Goal: Task Accomplishment & Management: Use online tool/utility

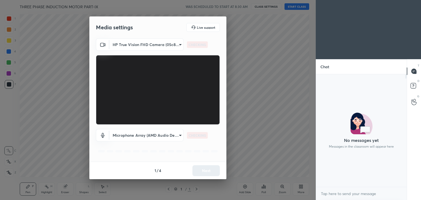
scroll to position [2, 2]
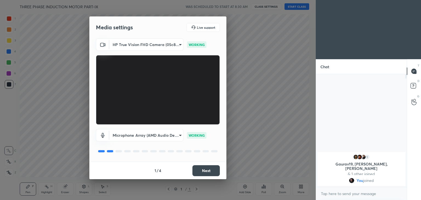
click at [233, 160] on div "Media settings Live support HP True Vision FHD Camera (05c8:0441) 0e48258d93730…" at bounding box center [158, 100] width 316 height 200
click at [213, 169] on button "Next" at bounding box center [205, 170] width 27 height 11
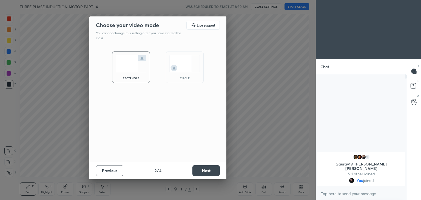
click at [213, 170] on button "Next" at bounding box center [205, 170] width 27 height 11
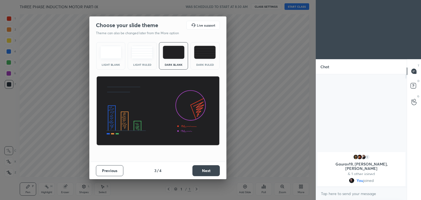
click at [213, 170] on button "Next" at bounding box center [205, 170] width 27 height 11
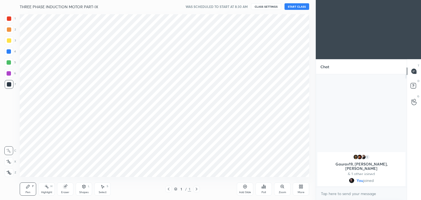
click at [298, 6] on button "START CLASS" at bounding box center [297, 6] width 25 height 7
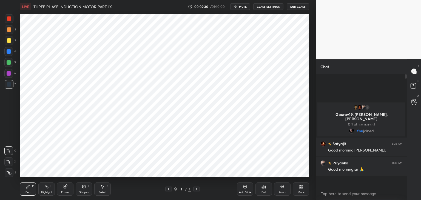
scroll to position [111, 89]
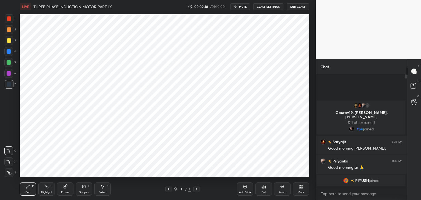
click at [10, 173] on icon at bounding box center [9, 173] width 5 height 4
click at [33, 191] on div "Pen P" at bounding box center [28, 189] width 16 height 13
click at [9, 18] on div at bounding box center [9, 18] width 4 height 4
click at [240, 189] on div "Add Slide" at bounding box center [245, 189] width 16 height 13
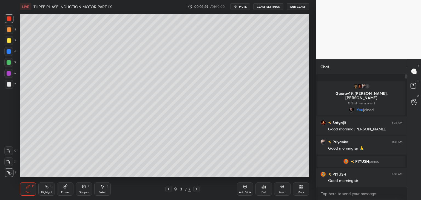
scroll to position [2, 2]
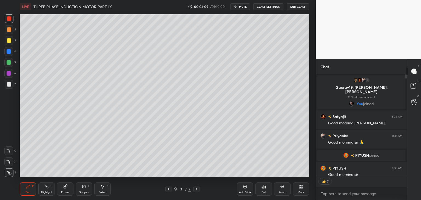
click at [245, 189] on icon at bounding box center [245, 187] width 4 height 4
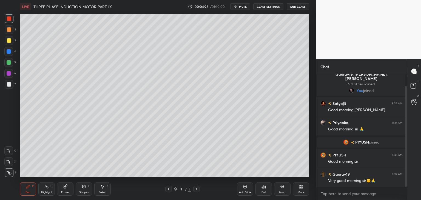
drag, startPoint x: 407, startPoint y: 178, endPoint x: 405, endPoint y: 183, distance: 4.9
click at [405, 185] on div at bounding box center [405, 130] width 3 height 113
click at [63, 185] on icon at bounding box center [65, 187] width 4 height 4
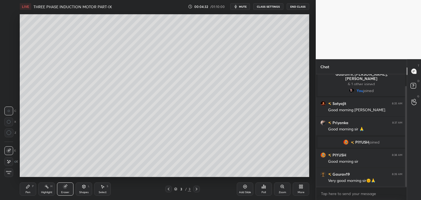
click at [12, 171] on span "Erase all" at bounding box center [9, 173] width 8 height 4
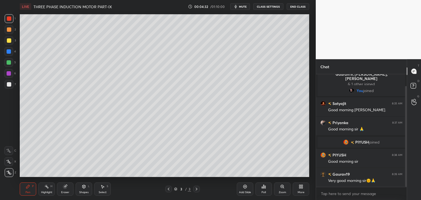
click at [33, 194] on div "Pen P" at bounding box center [28, 189] width 16 height 13
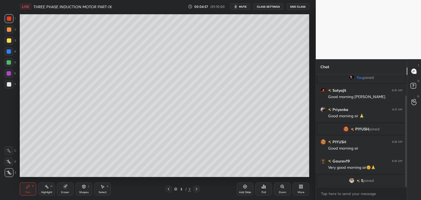
click at [8, 41] on div at bounding box center [9, 40] width 4 height 4
click at [10, 64] on div at bounding box center [8, 62] width 9 height 9
click at [65, 192] on div "Eraser" at bounding box center [65, 192] width 8 height 3
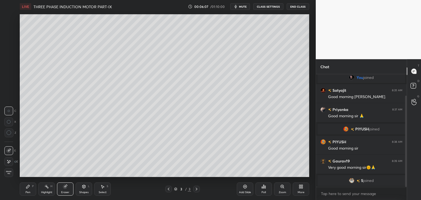
click at [31, 189] on div "Pen P" at bounding box center [28, 189] width 16 height 13
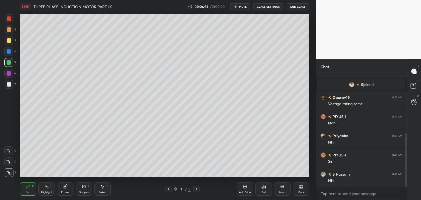
scroll to position [133, 0]
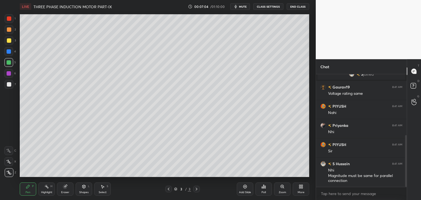
click at [245, 192] on div "Add Slide" at bounding box center [245, 192] width 12 height 3
drag, startPoint x: 65, startPoint y: 189, endPoint x: 61, endPoint y: 185, distance: 5.7
click at [65, 189] on icon at bounding box center [65, 187] width 4 height 4
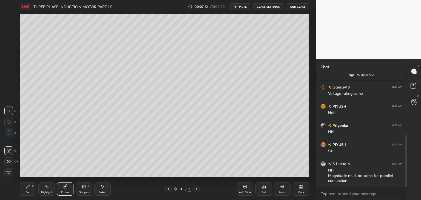
click at [29, 188] on icon at bounding box center [28, 187] width 4 height 4
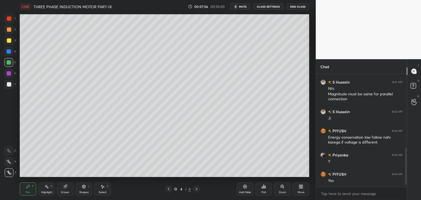
scroll to position [234, 0]
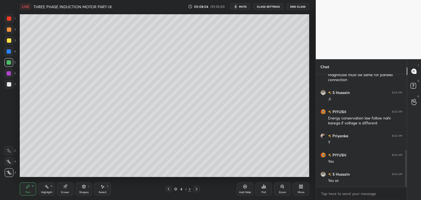
click at [11, 18] on div at bounding box center [9, 18] width 9 height 9
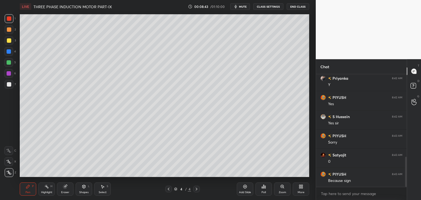
scroll to position [310, 0]
click at [247, 190] on div "Add Slide" at bounding box center [245, 189] width 16 height 13
click at [193, 192] on div "Pen P Highlight H Eraser Shapes L Select S 5 / 5 Add Slide Poll Zoom More" at bounding box center [165, 189] width 290 height 22
click at [11, 40] on div at bounding box center [9, 40] width 4 height 4
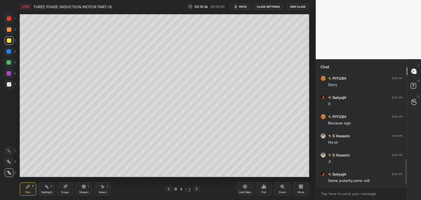
scroll to position [2, 2]
click at [297, 188] on div "More" at bounding box center [301, 189] width 16 height 13
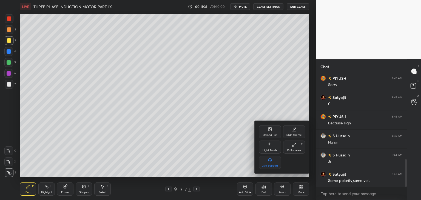
click at [267, 133] on div "Upload File" at bounding box center [270, 131] width 22 height 13
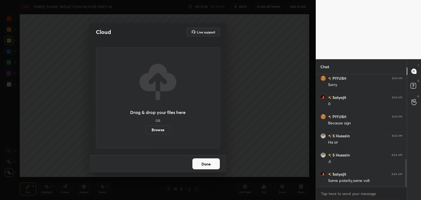
click at [164, 130] on label "Browse" at bounding box center [158, 130] width 24 height 9
click at [146, 130] on input "Browse" at bounding box center [146, 130] width 0 height 9
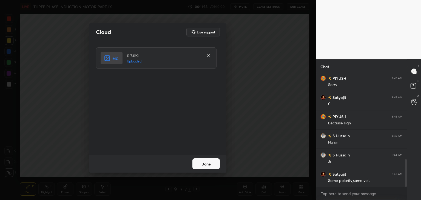
click at [207, 162] on button "Done" at bounding box center [205, 163] width 27 height 11
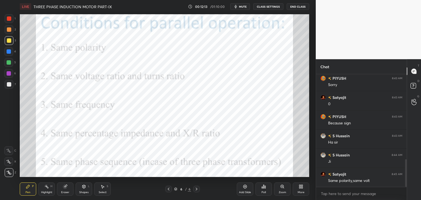
click at [9, 22] on div at bounding box center [9, 18] width 9 height 9
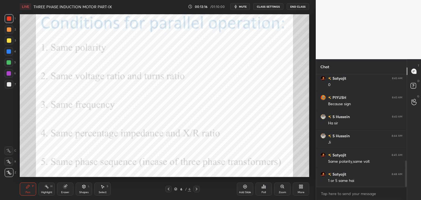
click at [66, 189] on icon at bounding box center [65, 187] width 4 height 4
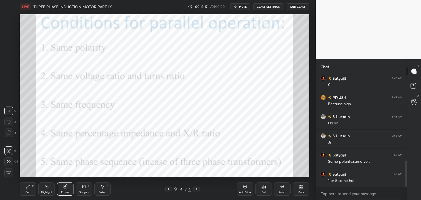
click at [28, 187] on icon at bounding box center [27, 186] width 3 height 3
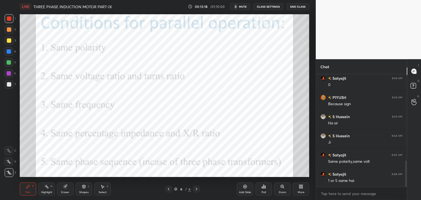
click at [10, 175] on div at bounding box center [9, 172] width 9 height 9
click at [28, 193] on div "Pen" at bounding box center [27, 192] width 5 height 3
click at [66, 189] on div "Eraser" at bounding box center [65, 189] width 16 height 13
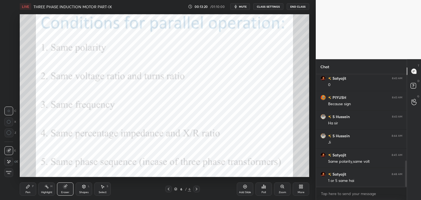
click at [11, 173] on span "Erase all" at bounding box center [9, 173] width 8 height 4
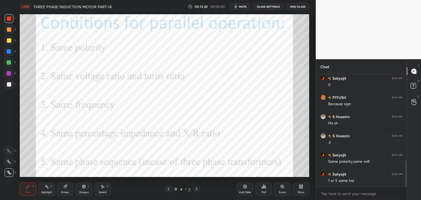
drag, startPoint x: 31, startPoint y: 190, endPoint x: 25, endPoint y: 200, distance: 11.3
click at [31, 190] on div "Pen P" at bounding box center [28, 189] width 16 height 13
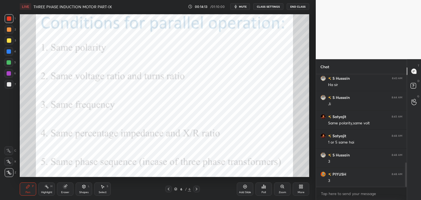
click at [104, 178] on div "Setting up your live class Poll for secs No correct answer Start poll" at bounding box center [165, 95] width 294 height 165
drag, startPoint x: 67, startPoint y: 192, endPoint x: 64, endPoint y: 192, distance: 2.8
click at [66, 192] on div "Eraser" at bounding box center [65, 192] width 8 height 3
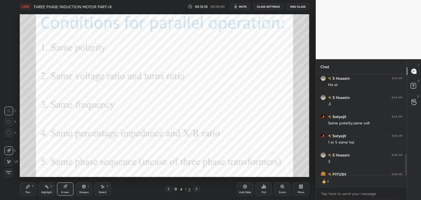
drag, startPoint x: 10, startPoint y: 173, endPoint x: 26, endPoint y: 188, distance: 21.5
click at [12, 173] on span "Erase all" at bounding box center [9, 173] width 8 height 4
click at [27, 188] on icon at bounding box center [27, 186] width 3 height 3
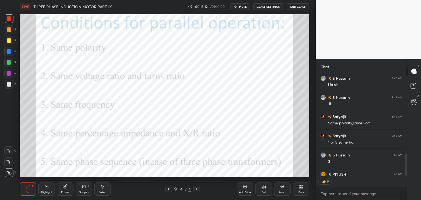
click at [246, 189] on div "Add Slide" at bounding box center [245, 189] width 16 height 13
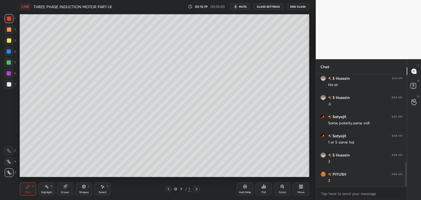
scroll to position [406, 0]
click at [82, 187] on icon at bounding box center [84, 187] width 4 height 4
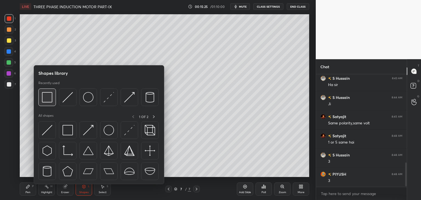
click at [46, 100] on img at bounding box center [47, 97] width 10 height 10
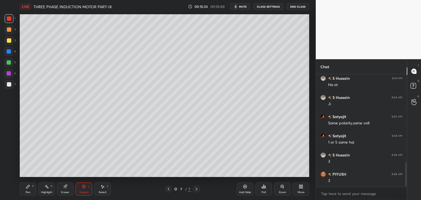
drag, startPoint x: 29, startPoint y: 189, endPoint x: 25, endPoint y: 190, distance: 3.4
click at [29, 189] on div "Pen P" at bounding box center [28, 189] width 16 height 13
click at [10, 64] on div at bounding box center [9, 62] width 4 height 4
click at [10, 19] on div at bounding box center [9, 18] width 4 height 4
click at [82, 190] on div "Shapes L" at bounding box center [84, 189] width 16 height 13
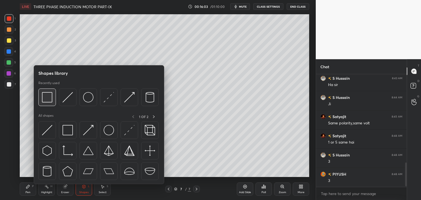
click at [49, 102] on img at bounding box center [47, 97] width 10 height 10
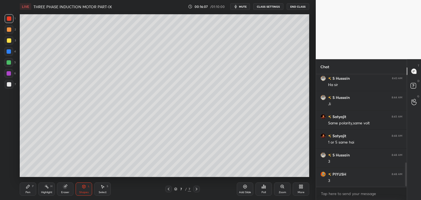
drag, startPoint x: 31, startPoint y: 188, endPoint x: 12, endPoint y: 192, distance: 19.4
click at [30, 188] on div "Pen P" at bounding box center [28, 189] width 16 height 13
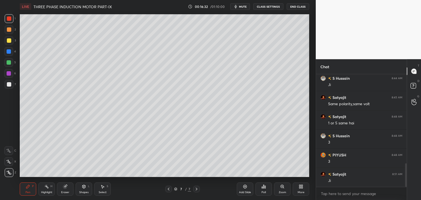
click at [86, 187] on icon at bounding box center [84, 187] width 4 height 4
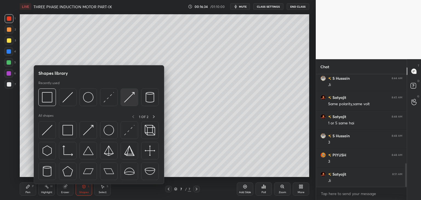
click at [128, 99] on img at bounding box center [129, 97] width 10 height 10
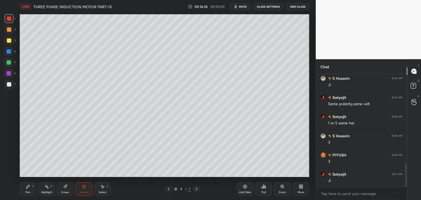
scroll to position [445, 0]
drag, startPoint x: 28, startPoint y: 188, endPoint x: 25, endPoint y: 190, distance: 3.9
click at [27, 189] on div "Pen P" at bounding box center [28, 189] width 16 height 13
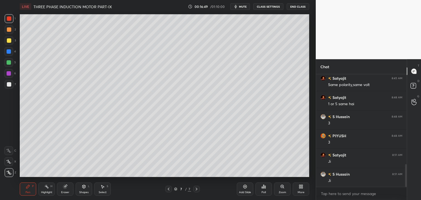
click at [8, 63] on div at bounding box center [9, 62] width 4 height 4
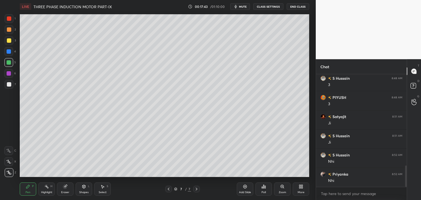
scroll to position [502, 0]
click at [9, 84] on div at bounding box center [9, 84] width 4 height 4
click at [10, 84] on div at bounding box center [9, 84] width 4 height 4
click at [83, 188] on icon at bounding box center [84, 187] width 4 height 4
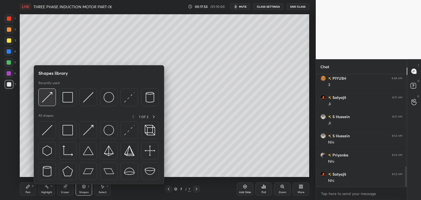
click at [47, 99] on img at bounding box center [47, 97] width 10 height 10
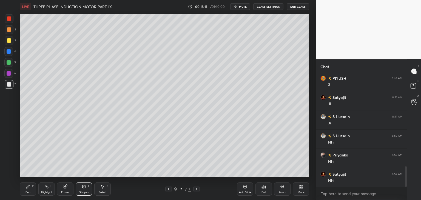
click at [11, 18] on div at bounding box center [9, 18] width 4 height 4
click at [27, 190] on div "Pen P" at bounding box center [28, 189] width 16 height 13
click at [11, 64] on div at bounding box center [8, 62] width 9 height 9
click at [10, 19] on div at bounding box center [9, 18] width 4 height 4
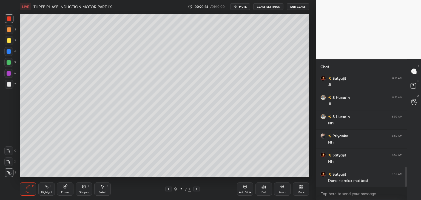
drag, startPoint x: 67, startPoint y: 187, endPoint x: 78, endPoint y: 186, distance: 11.0
click at [68, 187] on div "Eraser" at bounding box center [65, 189] width 16 height 13
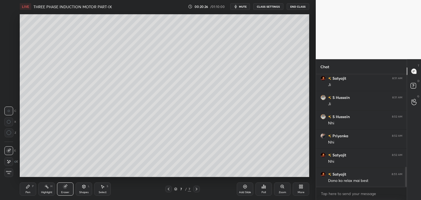
click at [31, 189] on div "Pen P" at bounding box center [28, 189] width 16 height 13
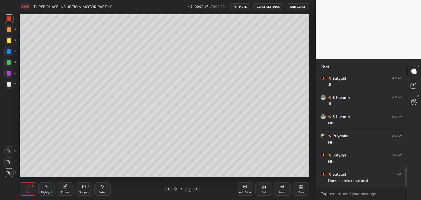
click at [66, 186] on icon at bounding box center [65, 187] width 4 height 4
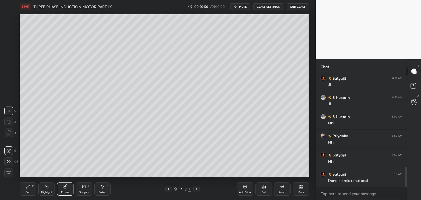
click at [26, 185] on icon at bounding box center [28, 187] width 4 height 4
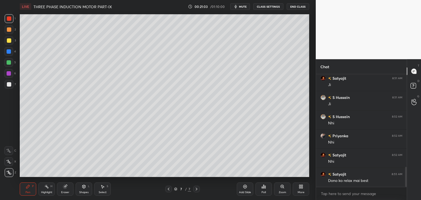
click at [9, 53] on div at bounding box center [9, 51] width 4 height 4
drag, startPoint x: 10, startPoint y: 39, endPoint x: 0, endPoint y: 41, distance: 9.7
click at [10, 40] on div at bounding box center [9, 40] width 4 height 4
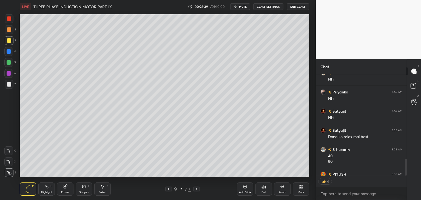
click at [246, 189] on div "Add Slide" at bounding box center [245, 189] width 16 height 13
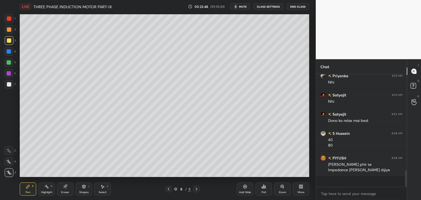
scroll to position [111, 89]
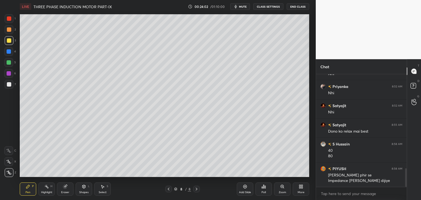
click at [12, 19] on div at bounding box center [9, 18] width 9 height 9
click at [10, 52] on div at bounding box center [9, 51] width 4 height 4
click at [10, 19] on div at bounding box center [9, 18] width 4 height 4
click at [9, 53] on div at bounding box center [9, 51] width 4 height 4
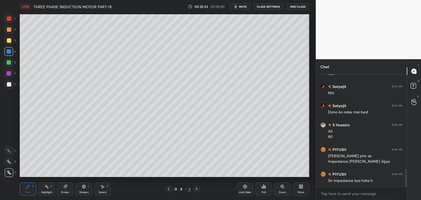
click at [247, 190] on div "Add Slide" at bounding box center [245, 189] width 16 height 13
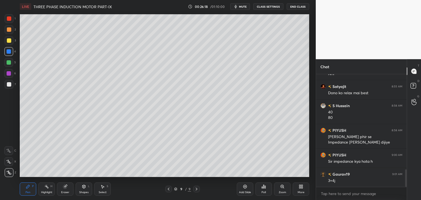
scroll to position [628, 0]
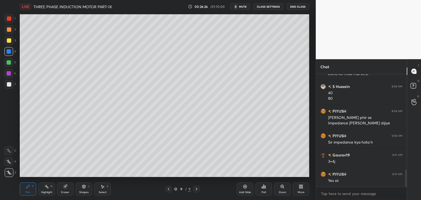
click at [167, 191] on icon at bounding box center [168, 189] width 4 height 4
click at [65, 191] on div "Eraser" at bounding box center [65, 192] width 8 height 3
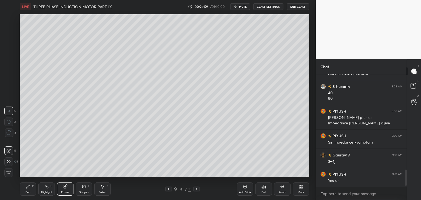
click at [10, 151] on icon at bounding box center [9, 151] width 4 height 4
click at [10, 160] on icon at bounding box center [9, 162] width 4 height 5
click at [32, 188] on div "Pen P" at bounding box center [28, 189] width 16 height 13
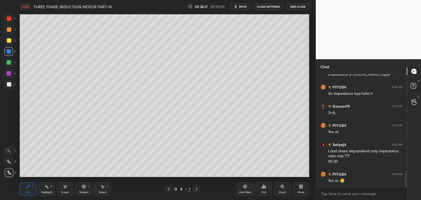
scroll to position [2, 2]
click at [9, 19] on div at bounding box center [9, 18] width 4 height 4
drag, startPoint x: 11, startPoint y: 85, endPoint x: 14, endPoint y: 83, distance: 4.2
click at [11, 85] on div at bounding box center [9, 84] width 4 height 4
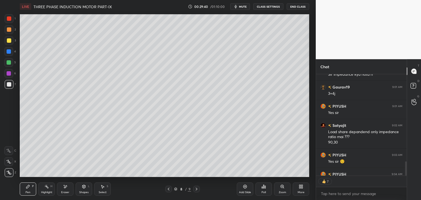
type textarea "x"
click at [299, 188] on icon at bounding box center [301, 187] width 4 height 4
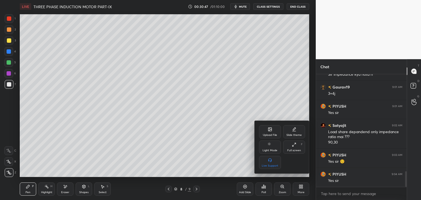
click at [270, 132] on div "Upload File" at bounding box center [270, 131] width 22 height 13
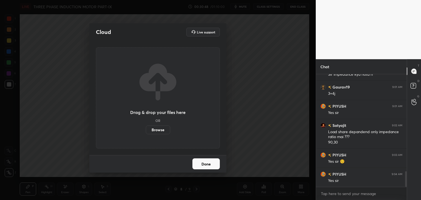
click at [162, 131] on label "Browse" at bounding box center [158, 130] width 24 height 9
click at [146, 131] on input "Browse" at bounding box center [146, 130] width 0 height 9
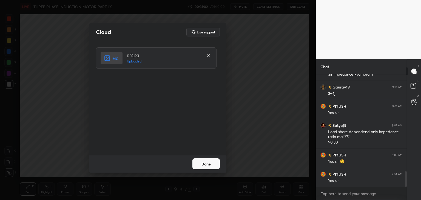
click at [208, 161] on button "Done" at bounding box center [205, 163] width 27 height 11
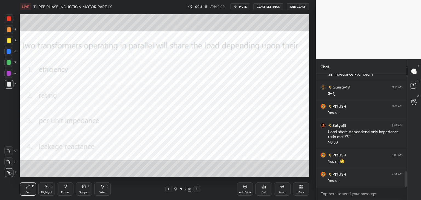
click at [263, 191] on div "Poll" at bounding box center [264, 192] width 4 height 3
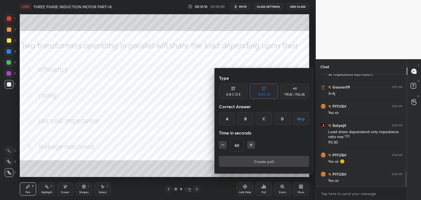
click at [264, 119] on div "C" at bounding box center [264, 118] width 16 height 13
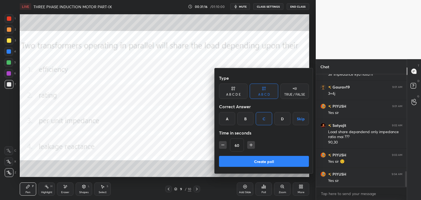
click at [225, 144] on icon "button" at bounding box center [222, 144] width 5 height 5
type input "45"
click at [232, 160] on button "Create poll" at bounding box center [264, 161] width 90 height 11
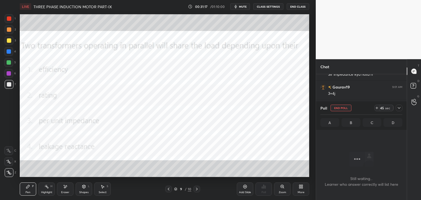
scroll to position [83, 89]
click at [10, 18] on div at bounding box center [9, 18] width 4 height 4
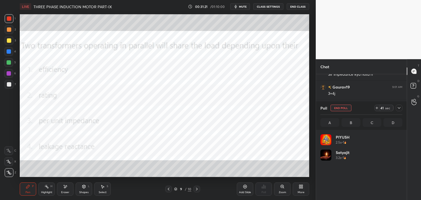
scroll to position [64, 80]
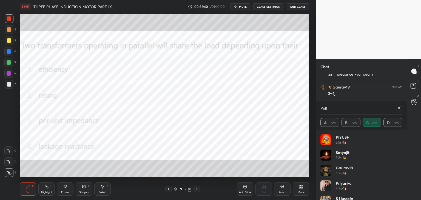
click at [398, 110] on div at bounding box center [399, 108] width 7 height 7
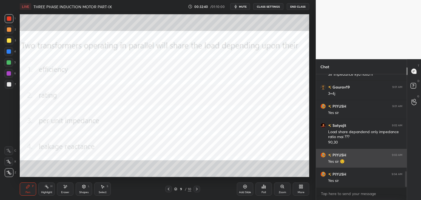
scroll to position [0, 0]
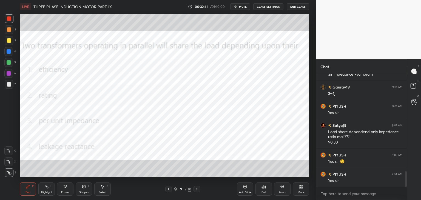
click at [300, 189] on div "More" at bounding box center [301, 189] width 16 height 13
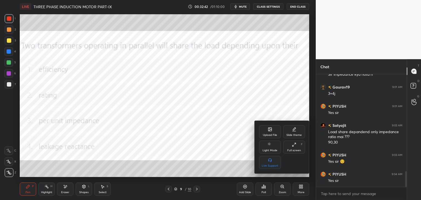
click at [269, 136] on div "Upload File" at bounding box center [270, 135] width 14 height 3
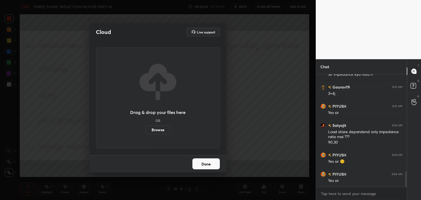
click at [160, 130] on label "Browse" at bounding box center [158, 130] width 24 height 9
click at [146, 130] on input "Browse" at bounding box center [146, 130] width 0 height 9
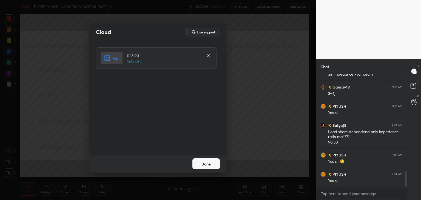
click at [206, 164] on div "Done" at bounding box center [157, 164] width 137 height 18
click at [206, 165] on button "Done" at bounding box center [205, 163] width 27 height 11
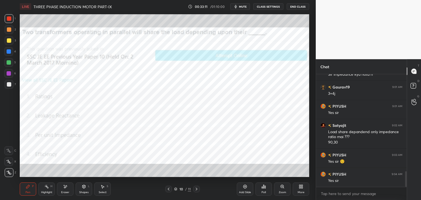
scroll to position [2, 2]
type textarea "x"
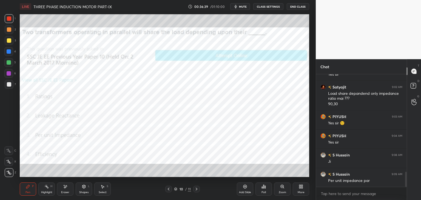
click at [302, 185] on icon at bounding box center [301, 187] width 4 height 4
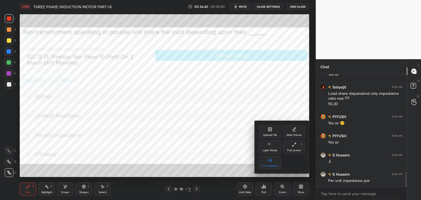
click at [268, 134] on div "Upload File" at bounding box center [270, 135] width 14 height 3
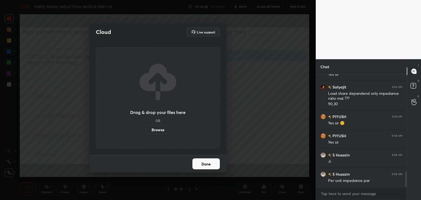
click at [162, 131] on label "Browse" at bounding box center [158, 130] width 24 height 9
click at [146, 131] on input "Browse" at bounding box center [146, 130] width 0 height 9
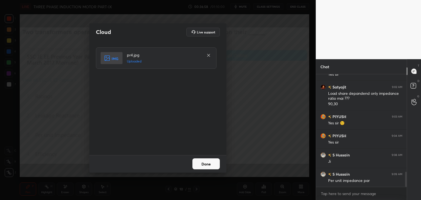
click at [209, 166] on button "Done" at bounding box center [205, 163] width 27 height 11
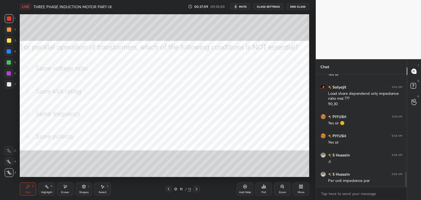
click at [261, 194] on div "Poll" at bounding box center [264, 189] width 16 height 13
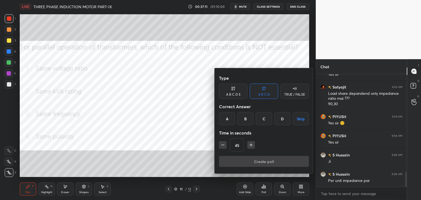
click at [246, 120] on div "B" at bounding box center [245, 118] width 16 height 13
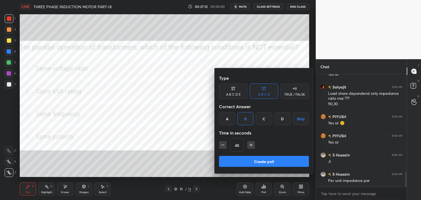
drag, startPoint x: 251, startPoint y: 147, endPoint x: 248, endPoint y: 151, distance: 4.9
click at [250, 147] on icon "button" at bounding box center [250, 144] width 5 height 5
type input "60"
click at [243, 159] on button "Create poll" at bounding box center [264, 161] width 90 height 11
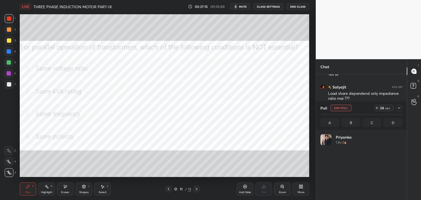
scroll to position [64, 80]
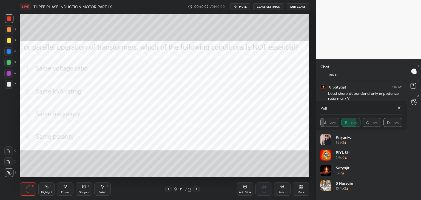
drag, startPoint x: 246, startPoint y: 189, endPoint x: 252, endPoint y: 191, distance: 6.0
click at [246, 189] on div "Add Slide" at bounding box center [245, 189] width 16 height 13
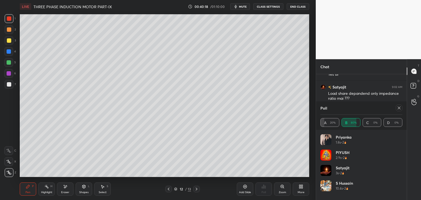
drag, startPoint x: 400, startPoint y: 109, endPoint x: 387, endPoint y: 106, distance: 13.1
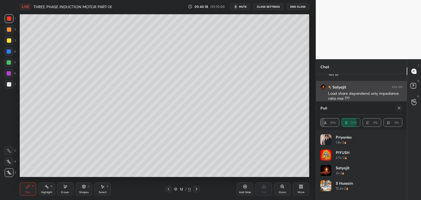
click at [400, 109] on icon at bounding box center [399, 108] width 4 height 4
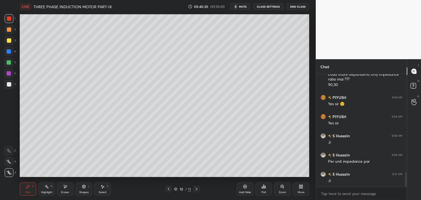
scroll to position [2, 2]
click at [10, 42] on div at bounding box center [9, 40] width 4 height 4
click at [9, 64] on div at bounding box center [9, 62] width 4 height 4
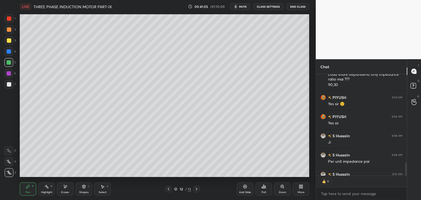
click at [10, 84] on div at bounding box center [9, 84] width 4 height 4
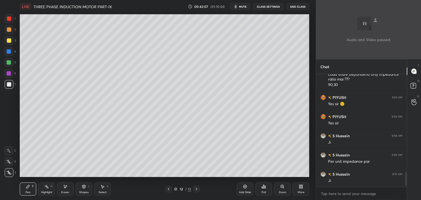
scroll to position [111, 89]
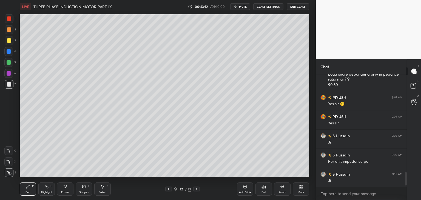
click at [69, 190] on div "Eraser" at bounding box center [65, 189] width 16 height 13
drag, startPoint x: 29, startPoint y: 188, endPoint x: 26, endPoint y: 194, distance: 6.4
click at [29, 189] on icon at bounding box center [28, 187] width 4 height 4
click at [66, 188] on icon at bounding box center [65, 187] width 4 height 5
click at [29, 189] on div "Pen P" at bounding box center [28, 189] width 16 height 13
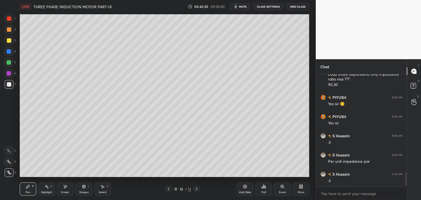
click at [10, 61] on div at bounding box center [9, 62] width 4 height 4
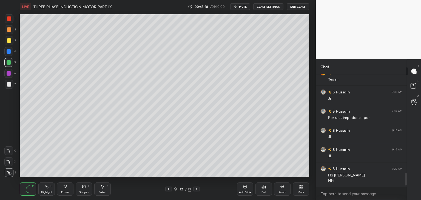
scroll to position [2, 2]
click at [299, 190] on div "More" at bounding box center [301, 189] width 16 height 13
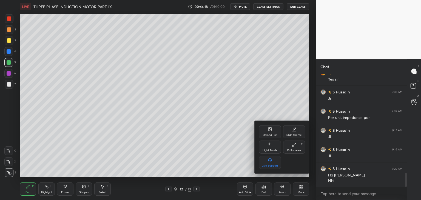
click at [268, 134] on div "Upload File" at bounding box center [270, 135] width 14 height 3
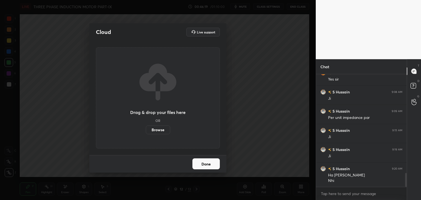
click at [161, 132] on label "Browse" at bounding box center [158, 130] width 24 height 9
click at [146, 132] on input "Browse" at bounding box center [146, 130] width 0 height 9
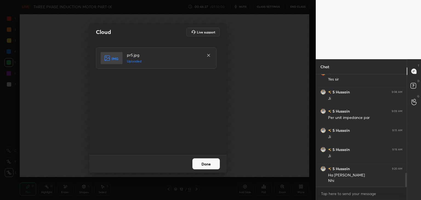
click at [206, 161] on button "Done" at bounding box center [205, 163] width 27 height 11
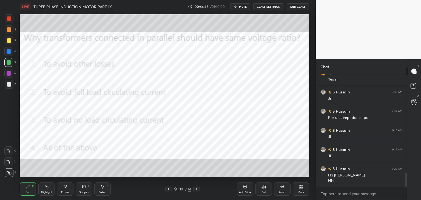
click at [264, 189] on div "Poll" at bounding box center [264, 189] width 16 height 13
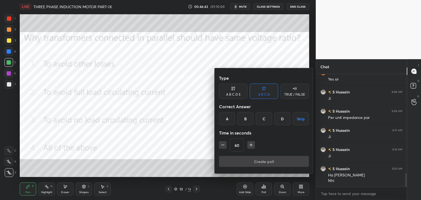
click at [266, 119] on div "C" at bounding box center [264, 118] width 16 height 13
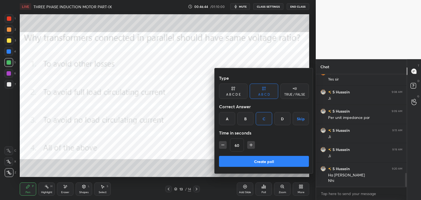
click at [228, 160] on button "Create poll" at bounding box center [264, 161] width 90 height 11
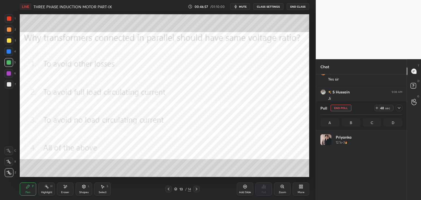
scroll to position [64, 80]
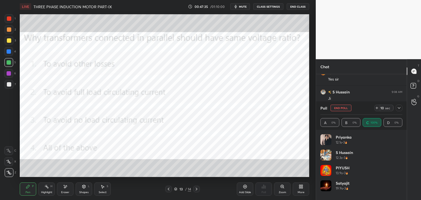
click at [399, 109] on icon at bounding box center [399, 108] width 4 height 4
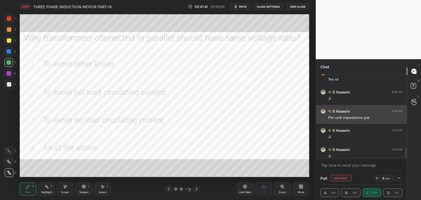
scroll to position [2, 2]
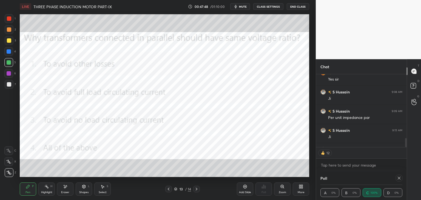
click at [399, 178] on icon at bounding box center [399, 178] width 3 height 3
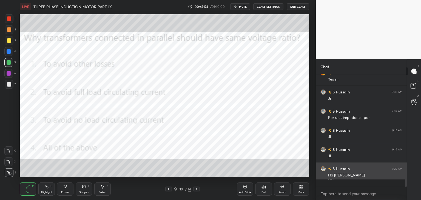
scroll to position [111, 89]
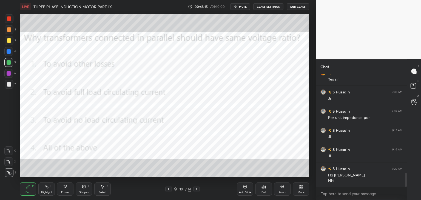
click at [169, 190] on icon at bounding box center [168, 189] width 4 height 4
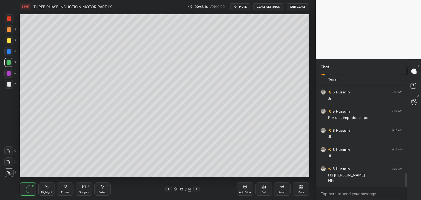
click at [169, 191] on icon at bounding box center [168, 189] width 4 height 4
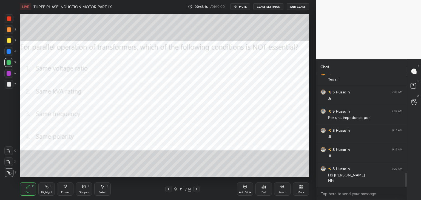
click at [170, 191] on div at bounding box center [168, 189] width 7 height 7
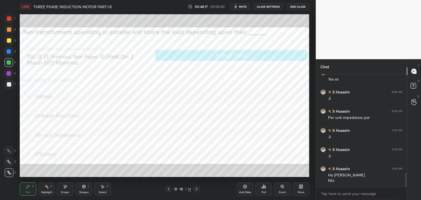
click at [170, 192] on div at bounding box center [168, 189] width 7 height 7
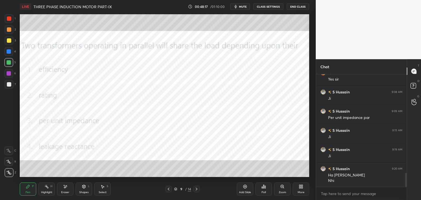
click at [171, 192] on div at bounding box center [168, 189] width 7 height 7
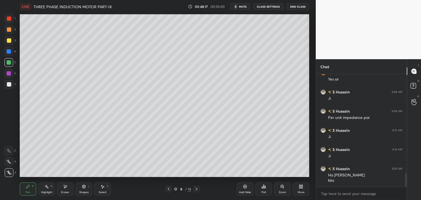
click at [171, 192] on div at bounding box center [168, 189] width 7 height 7
click at [197, 189] on icon at bounding box center [196, 189] width 4 height 4
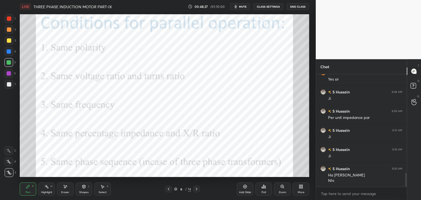
click at [65, 191] on div "Eraser" at bounding box center [65, 192] width 8 height 3
click at [11, 174] on span "Erase all" at bounding box center [9, 173] width 8 height 4
click at [29, 189] on div "Pen P" at bounding box center [28, 189] width 16 height 13
click at [63, 189] on icon at bounding box center [65, 187] width 4 height 5
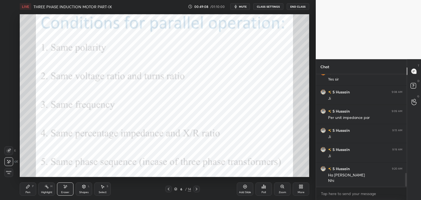
drag, startPoint x: 12, startPoint y: 175, endPoint x: 26, endPoint y: 187, distance: 18.8
click at [12, 175] on div "Erase all" at bounding box center [8, 172] width 9 height 9
click at [29, 191] on div "Pen" at bounding box center [27, 192] width 5 height 3
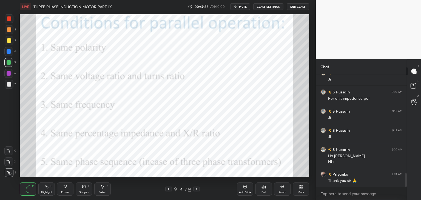
scroll to position [836, 0]
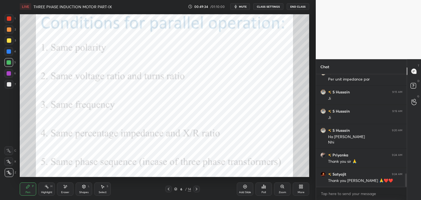
click at [10, 18] on div at bounding box center [9, 18] width 4 height 4
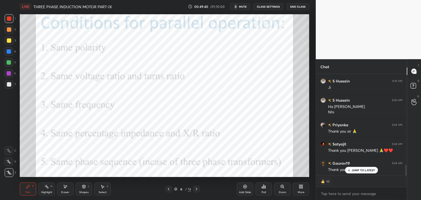
click at [9, 17] on div at bounding box center [9, 18] width 4 height 4
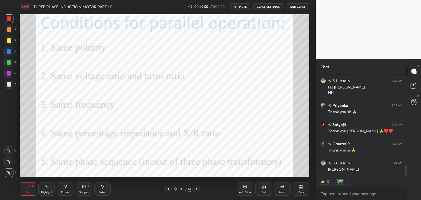
scroll to position [111, 89]
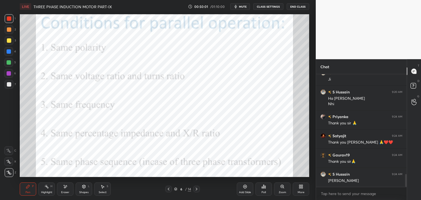
click at [295, 8] on button "End Class" at bounding box center [298, 6] width 22 height 7
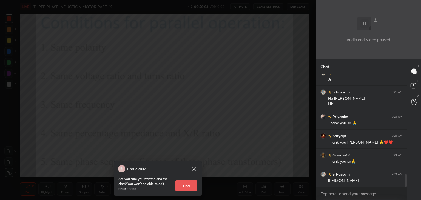
click at [186, 185] on button "End" at bounding box center [186, 185] width 22 height 11
type textarea "x"
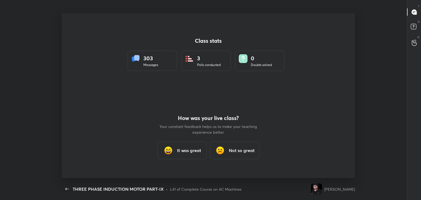
scroll to position [0, 0]
click at [189, 150] on h3 "It was great" at bounding box center [189, 150] width 24 height 7
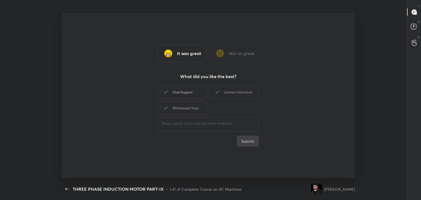
click at [185, 90] on div "Chat Support" at bounding box center [182, 92] width 49 height 14
click at [190, 106] on div "Whiteboard Tools" at bounding box center [182, 108] width 49 height 14
click at [237, 94] on div "Learner Interaction" at bounding box center [233, 92] width 49 height 14
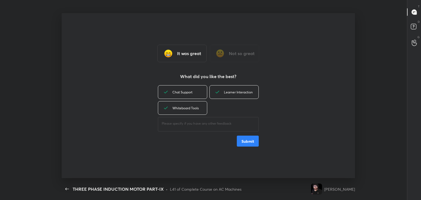
click at [250, 143] on button "Submit" at bounding box center [248, 141] width 22 height 11
